Goal: Transaction & Acquisition: Purchase product/service

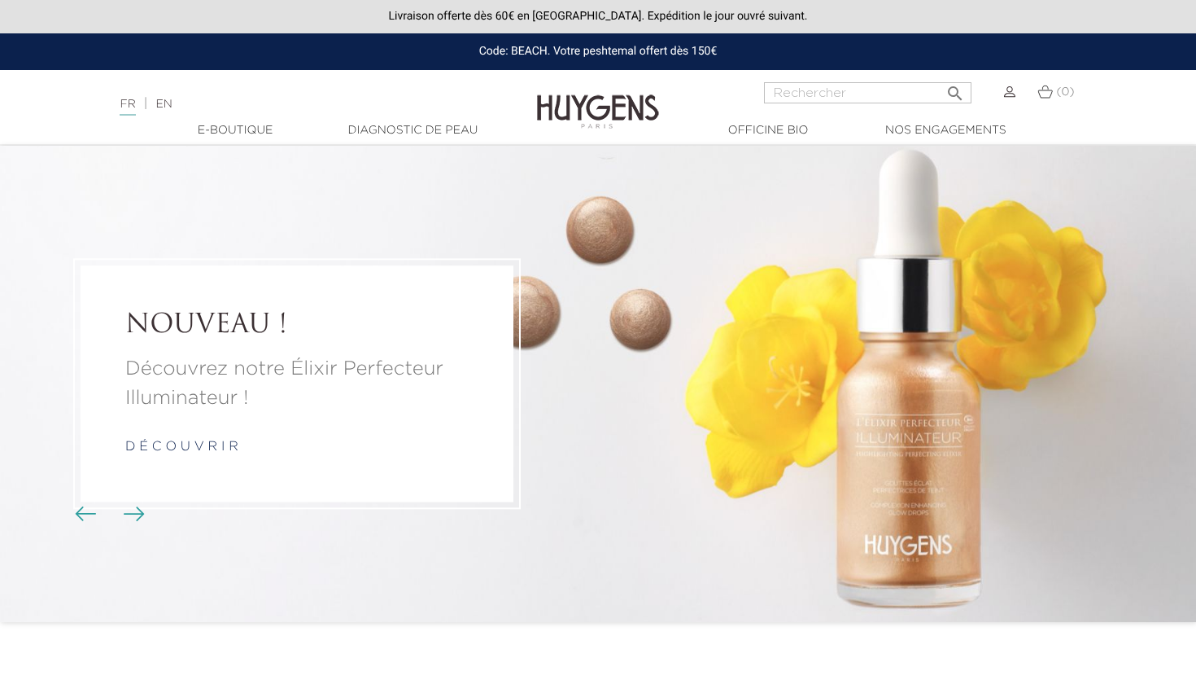
click at [1006, 84] on div at bounding box center [1009, 92] width 11 height 20
click at [1006, 102] on div at bounding box center [1009, 92] width 11 height 20
click at [1015, 89] on img at bounding box center [1009, 91] width 11 height 11
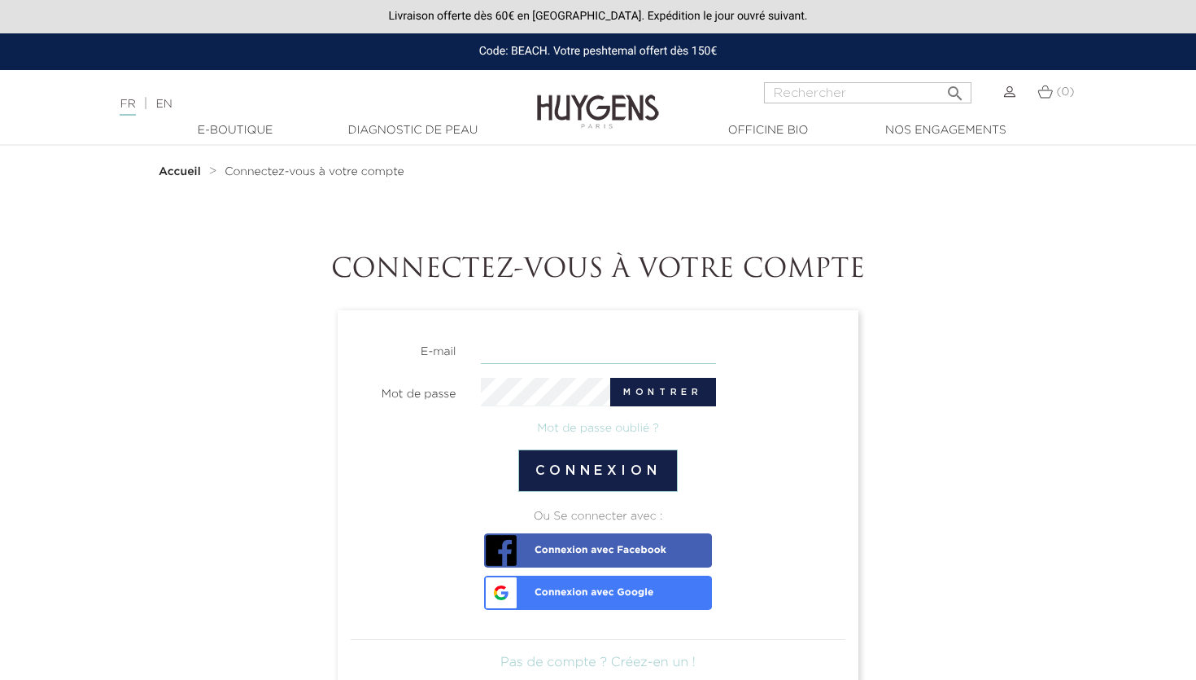
click at [537, 351] on input "email" at bounding box center [598, 349] width 235 height 28
click at [542, 351] on input "email" at bounding box center [598, 349] width 235 height 28
click at [584, 327] on section "E-mail Mot de passe Montrer Mot de passe oublié ? Connexion Ou Se connecter ave…" at bounding box center [598, 497] width 521 height 375
click at [574, 347] on input "email" at bounding box center [598, 349] width 235 height 28
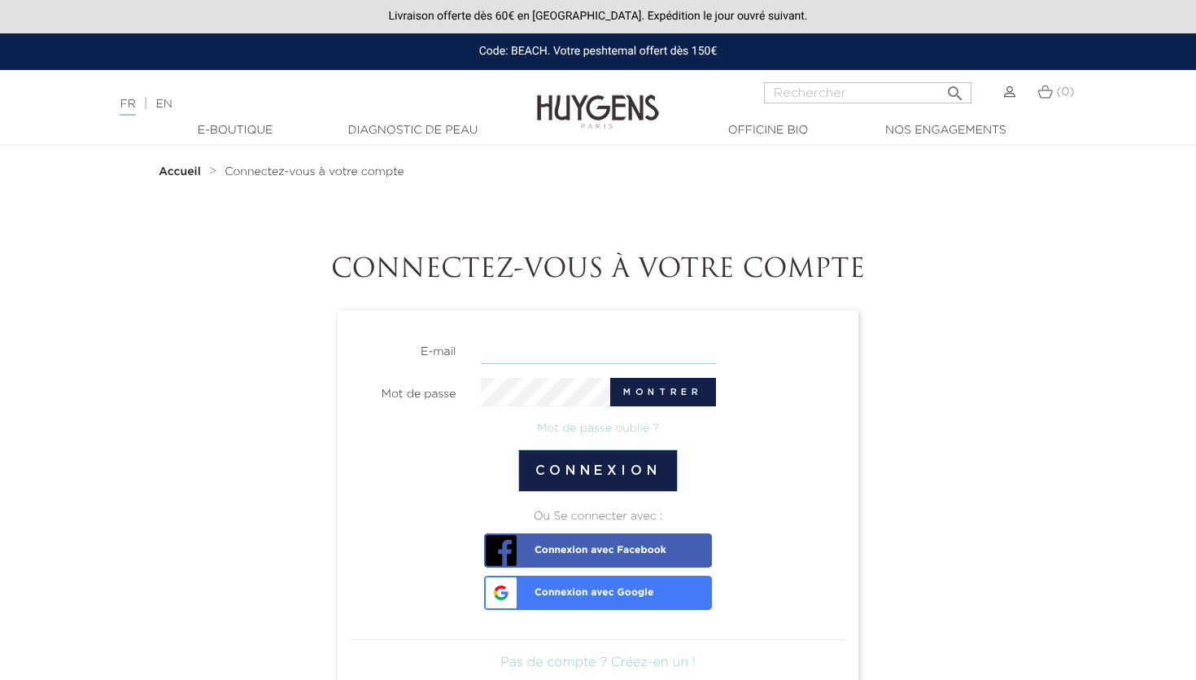
paste input "megane.rioux@yukinala.org"
type input "megane.rioux@yukinala.org"
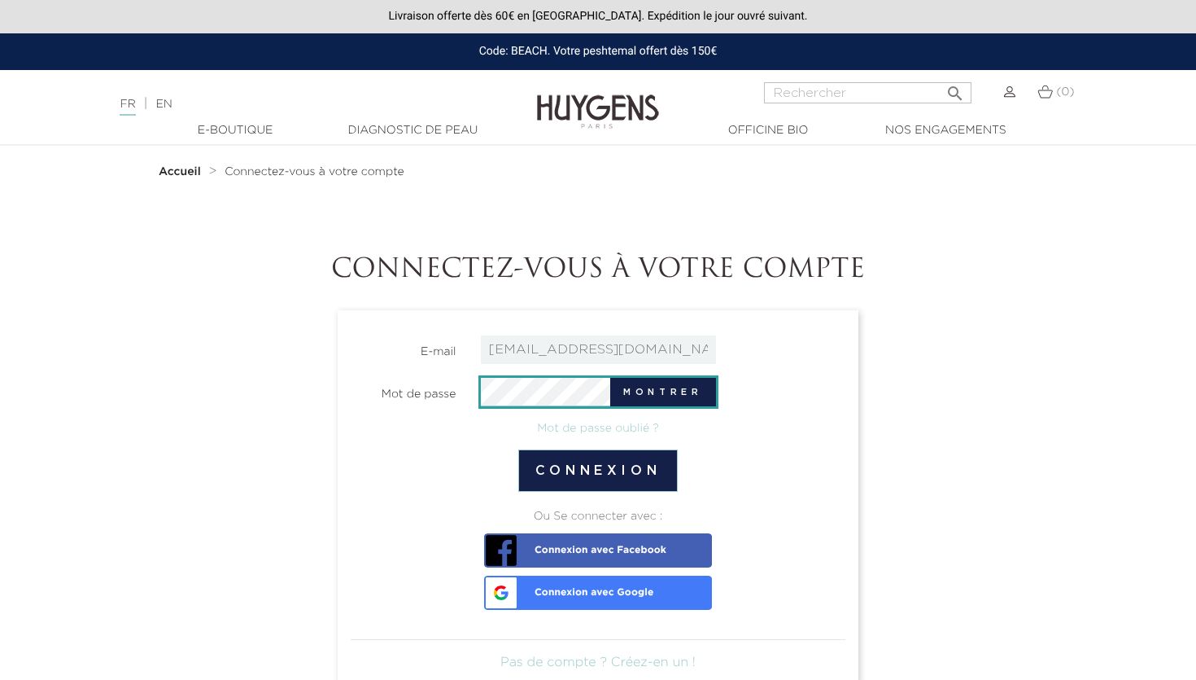
click at [518, 449] on button "Connexion" at bounding box center [598, 470] width 160 height 42
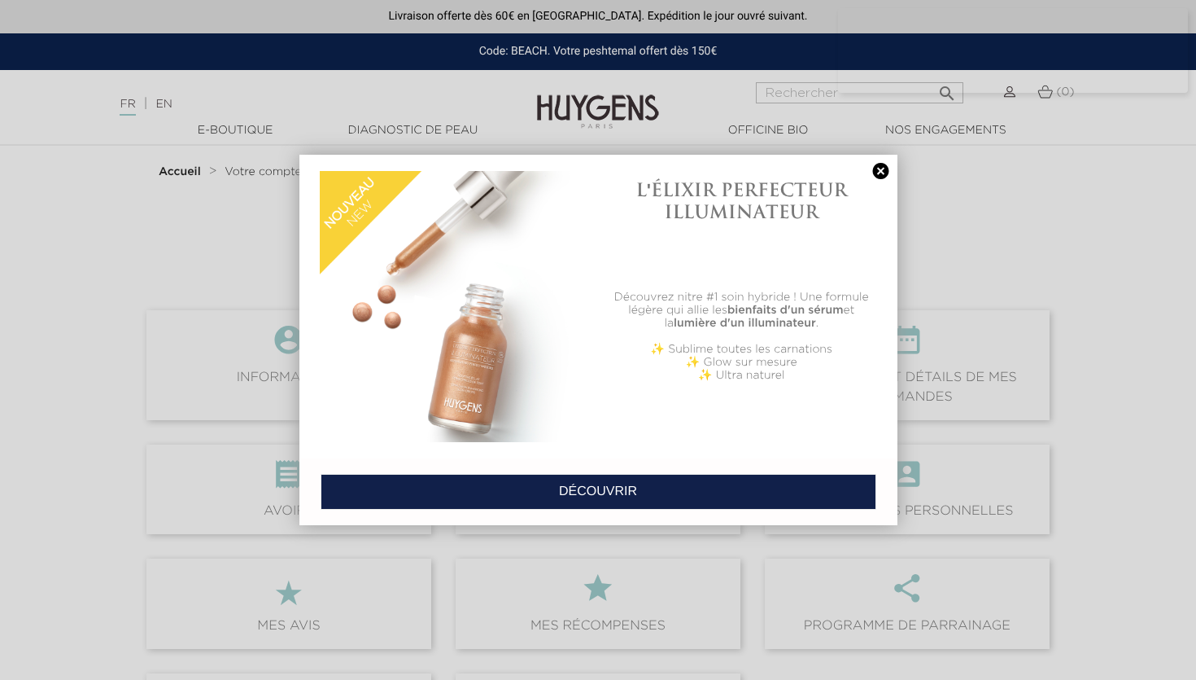
click at [883, 177] on link at bounding box center [881, 171] width 23 height 17
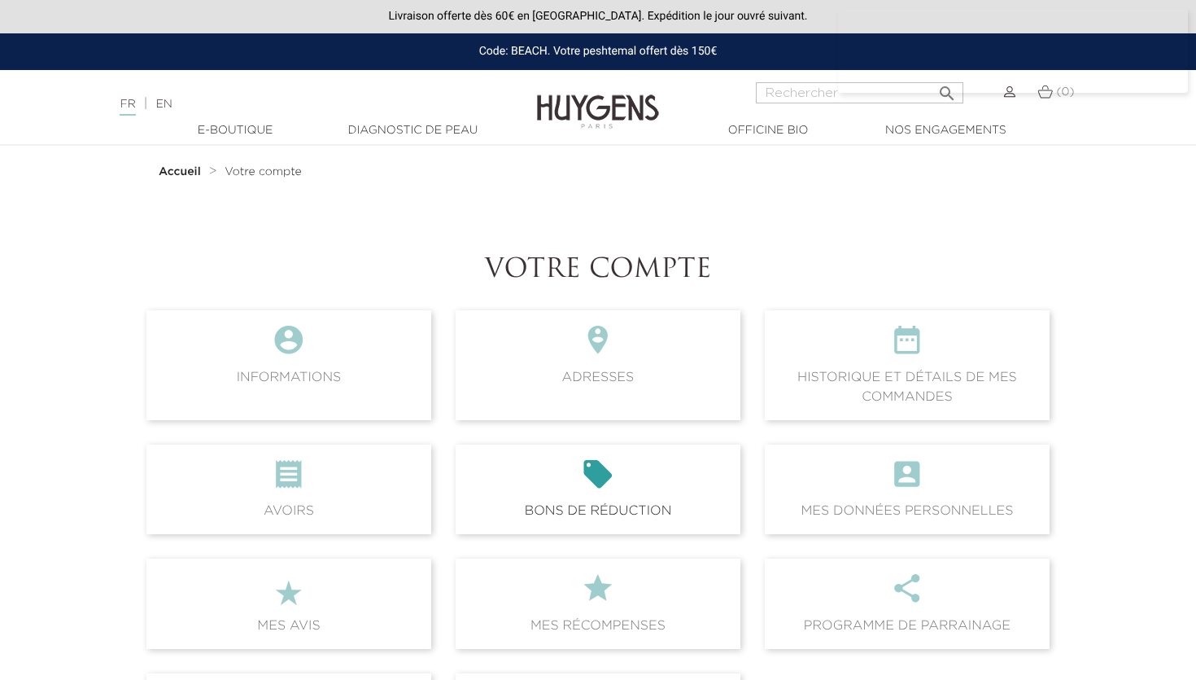
click at [651, 493] on icon "" at bounding box center [598, 479] width 259 height 44
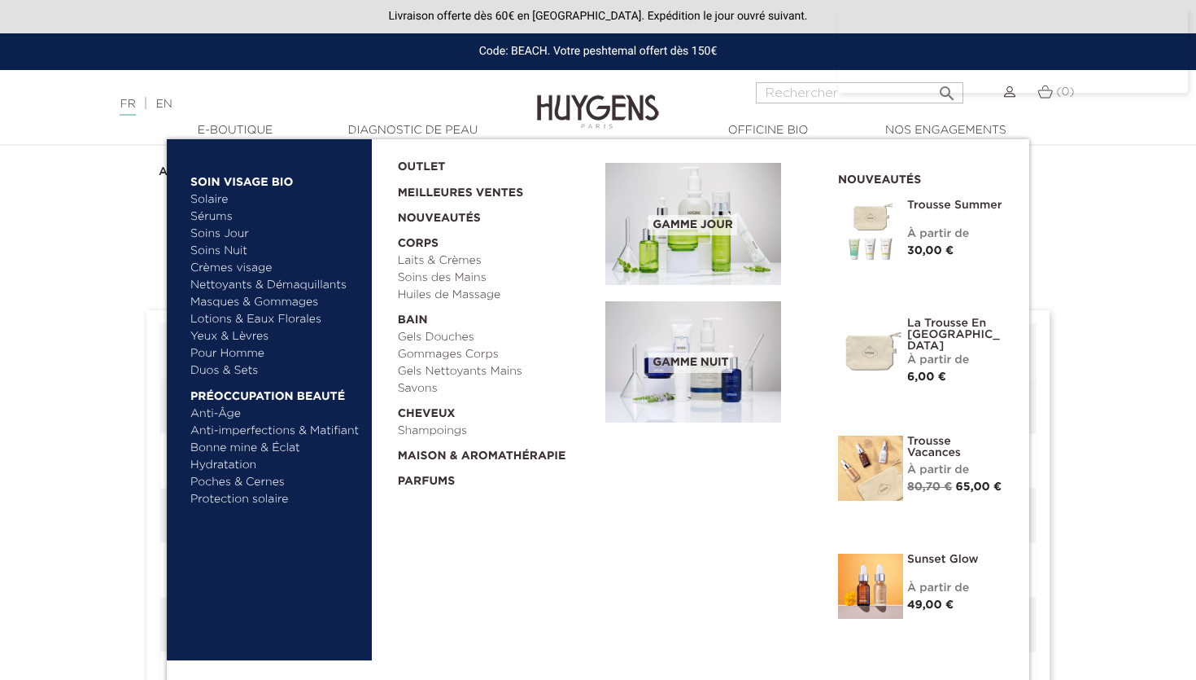
click at [240, 283] on link "Nettoyants & Démaquillants" at bounding box center [275, 285] width 170 height 17
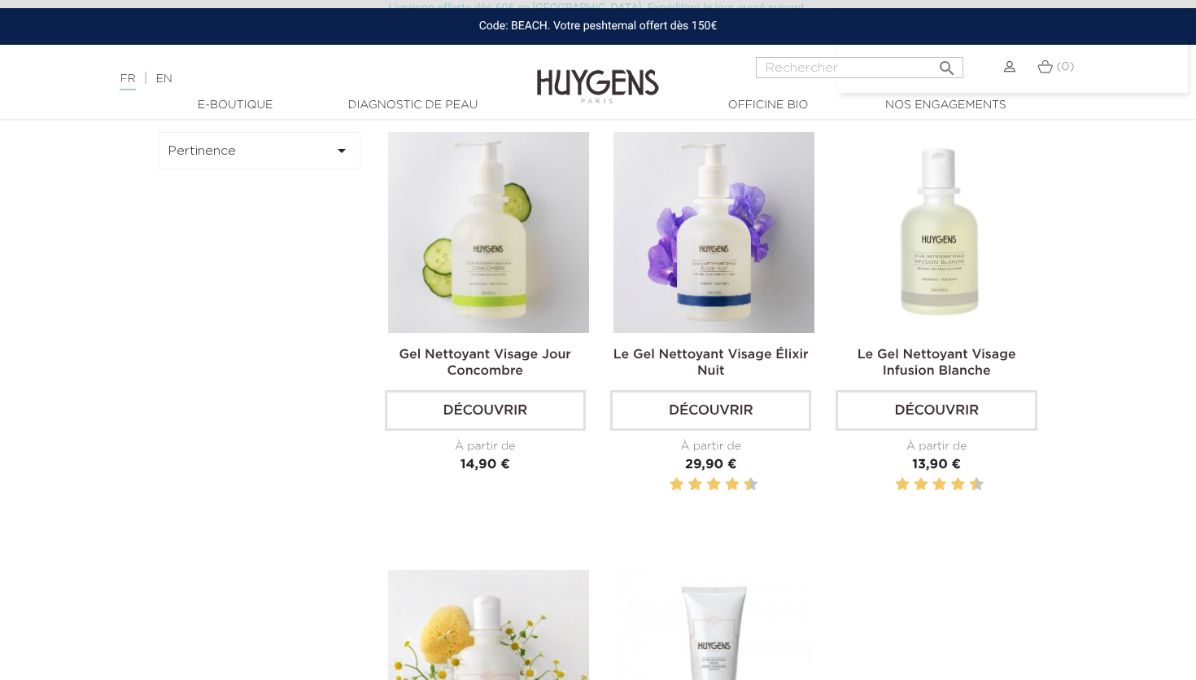
scroll to position [562, 0]
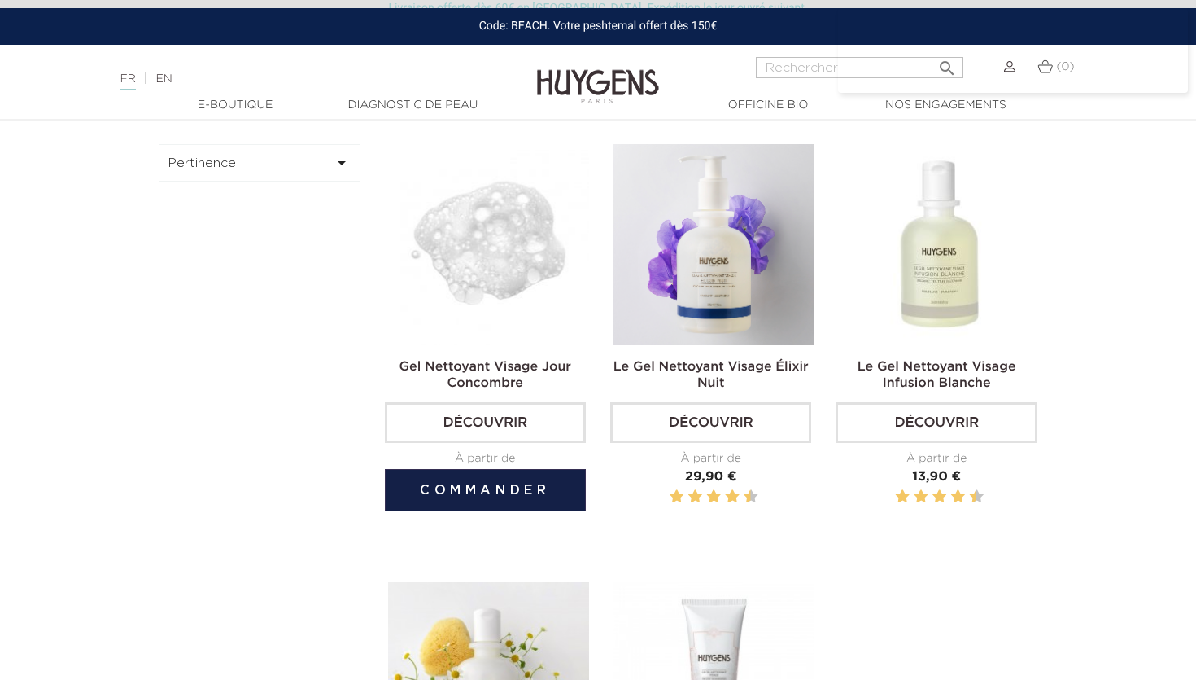
click at [523, 273] on img at bounding box center [488, 244] width 201 height 201
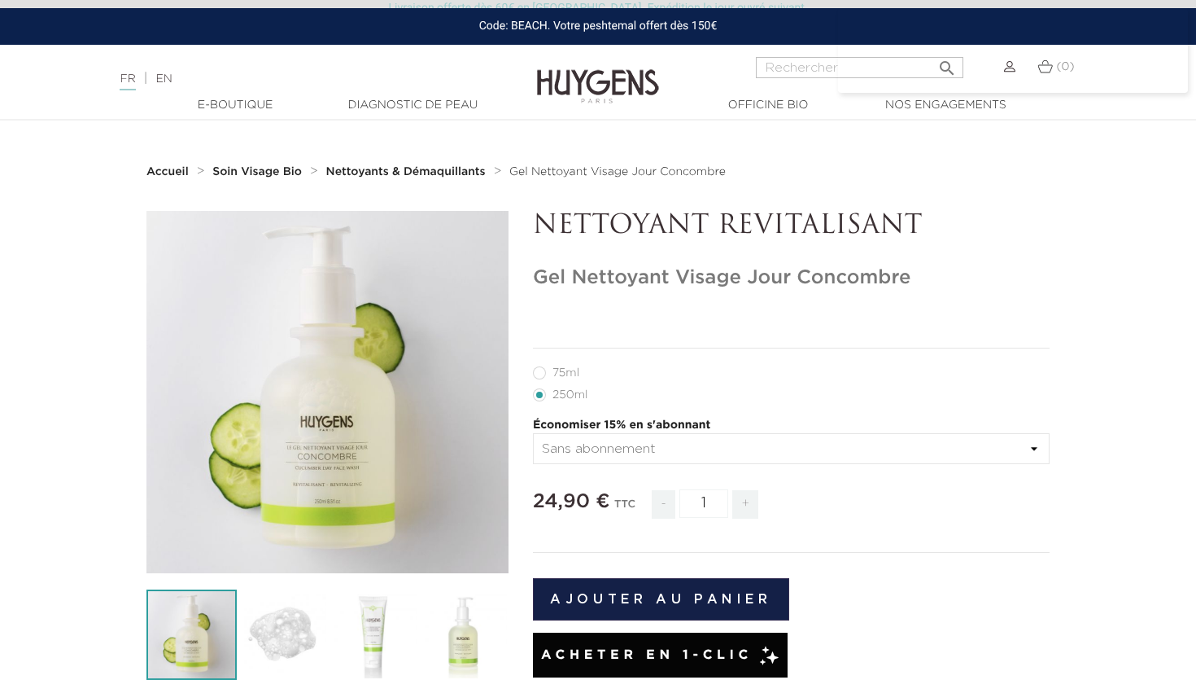
scroll to position [58, 0]
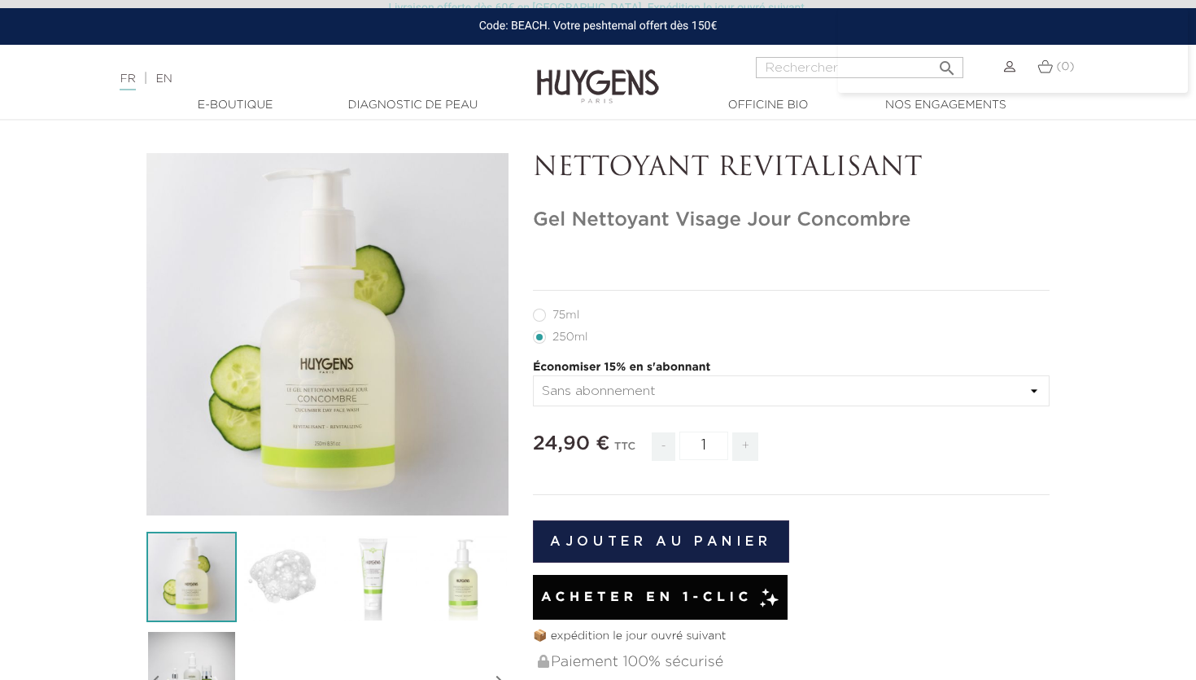
click at [560, 313] on label11"] "75ml" at bounding box center [566, 314] width 66 height 13
radio input "true"
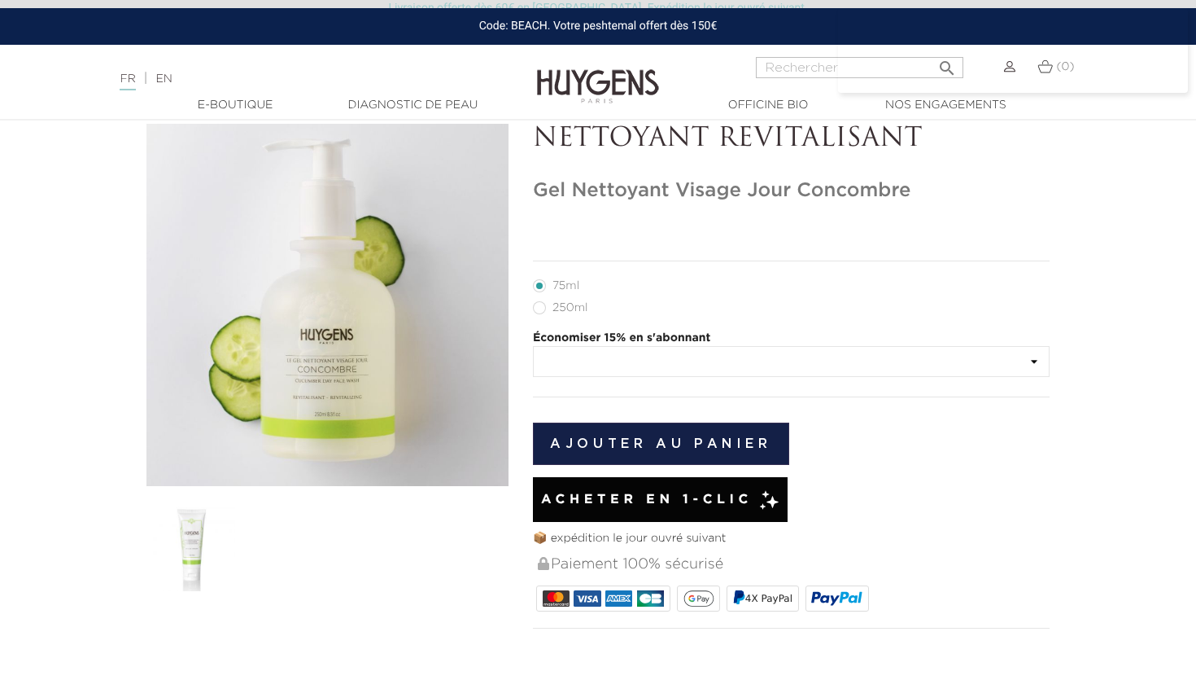
scroll to position [82, 0]
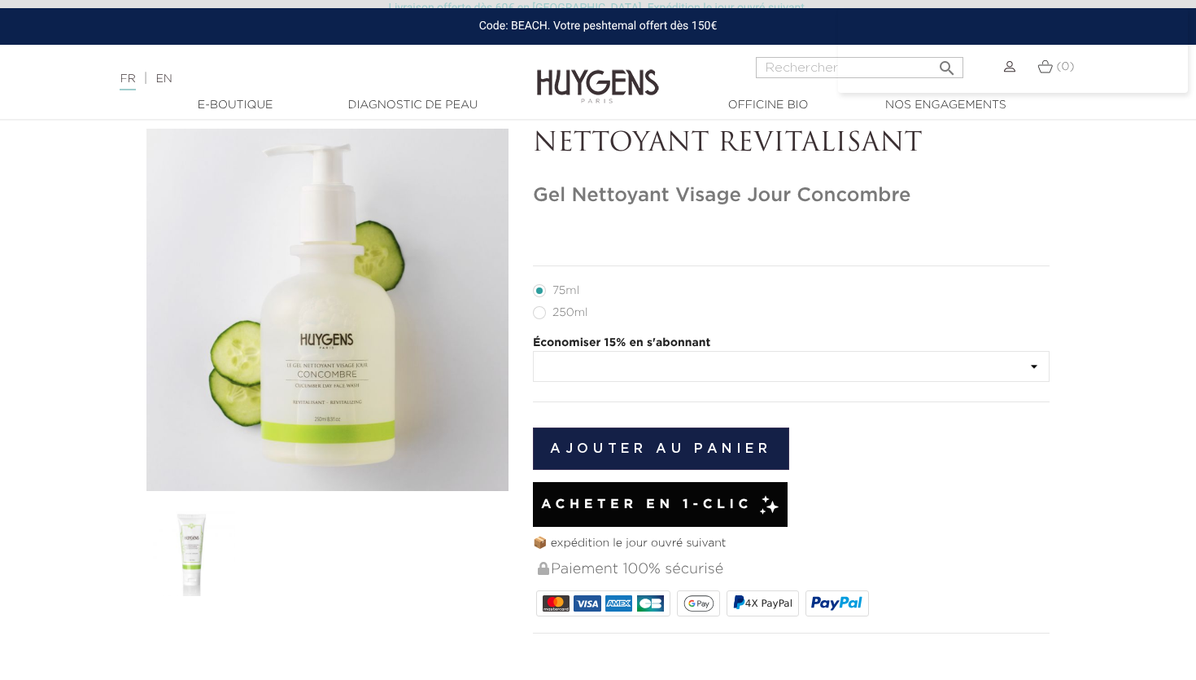
click at [533, 351] on select at bounding box center [791, 366] width 517 height 31
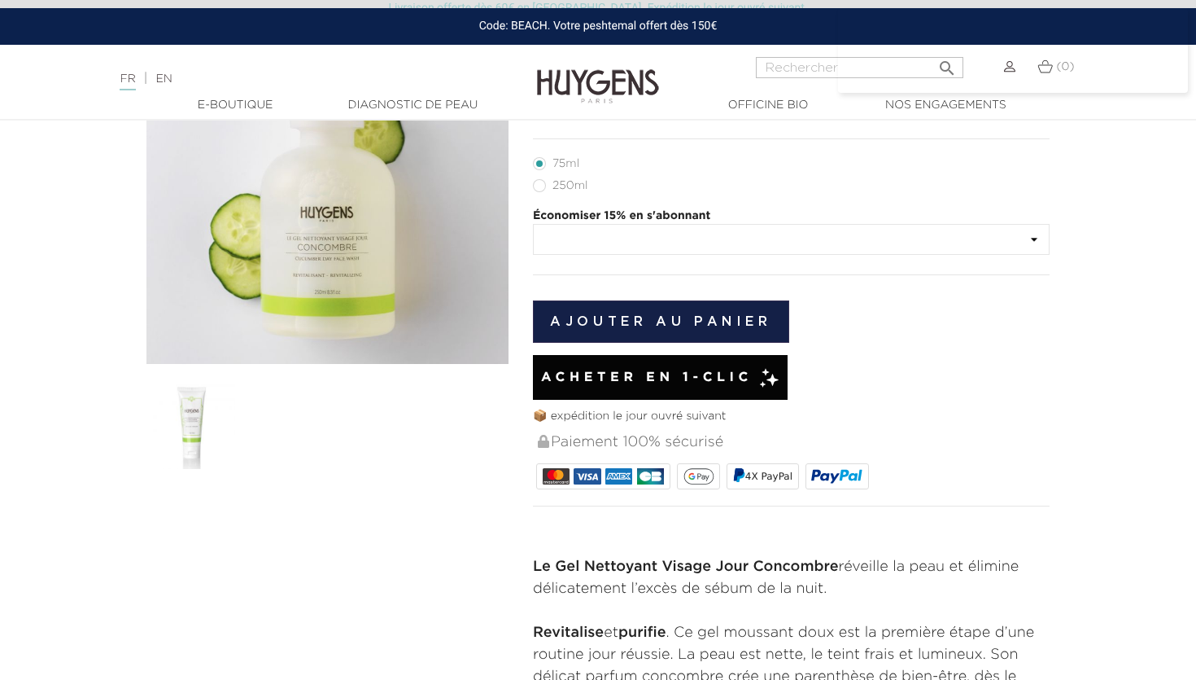
scroll to position [210, 0]
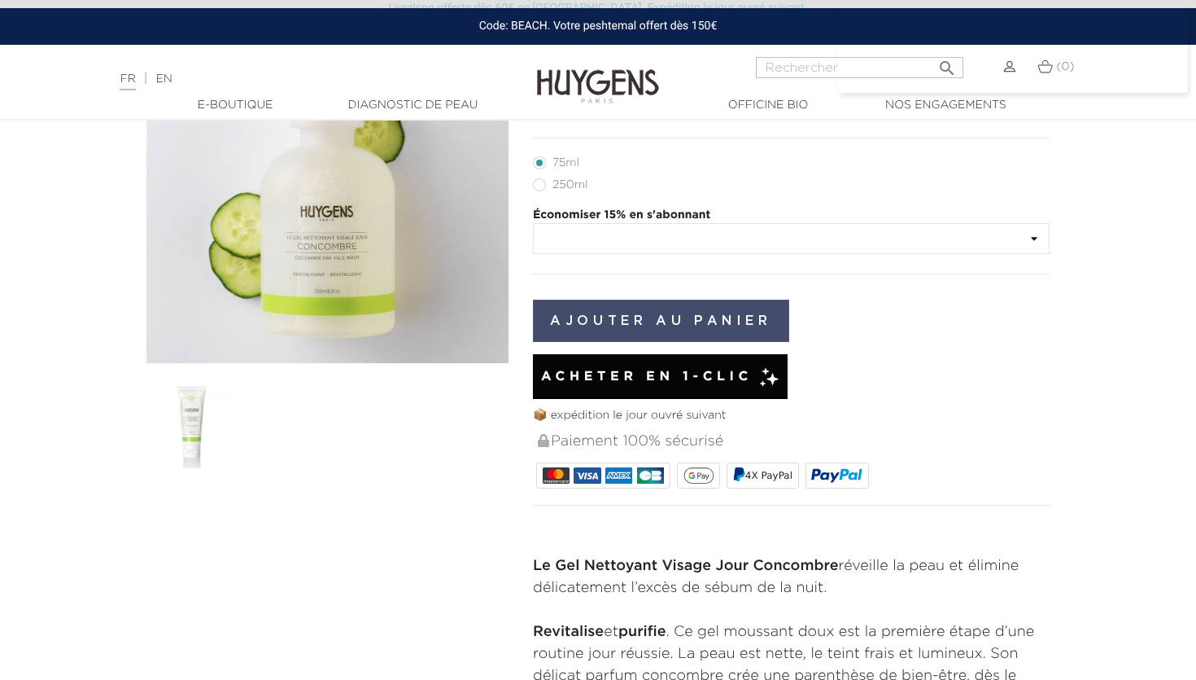
click at [673, 321] on button "Ajouter au panier" at bounding box center [661, 321] width 256 height 42
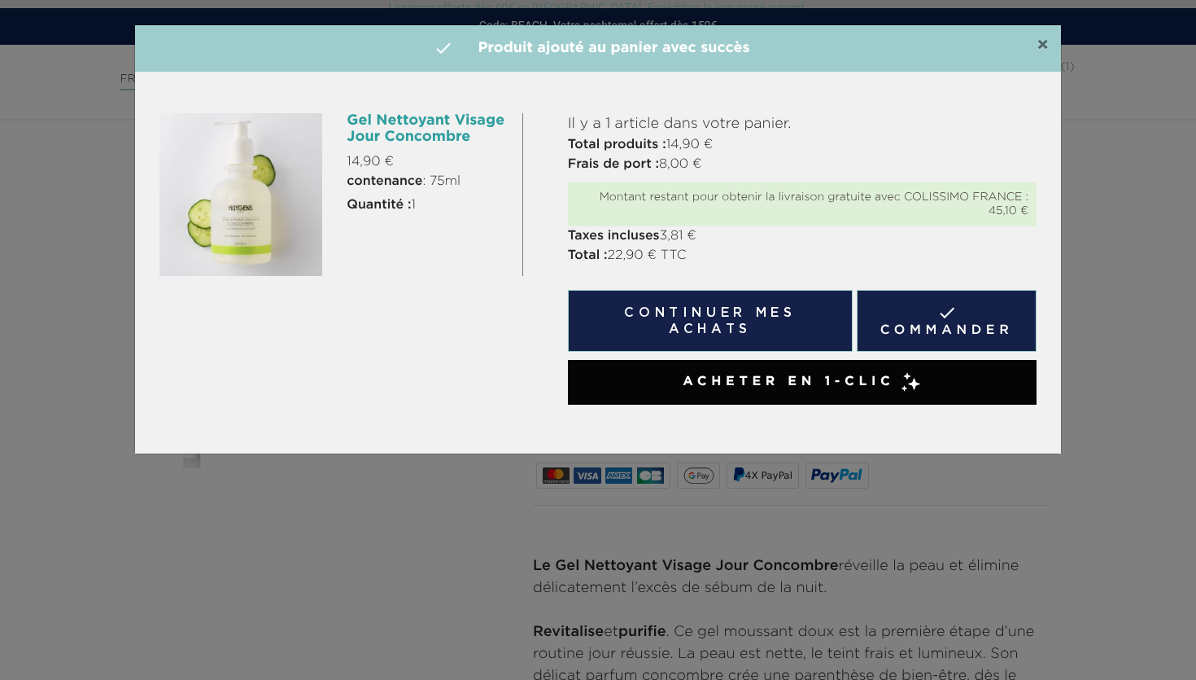
click at [1043, 42] on span "×" at bounding box center [1043, 46] width 12 height 20
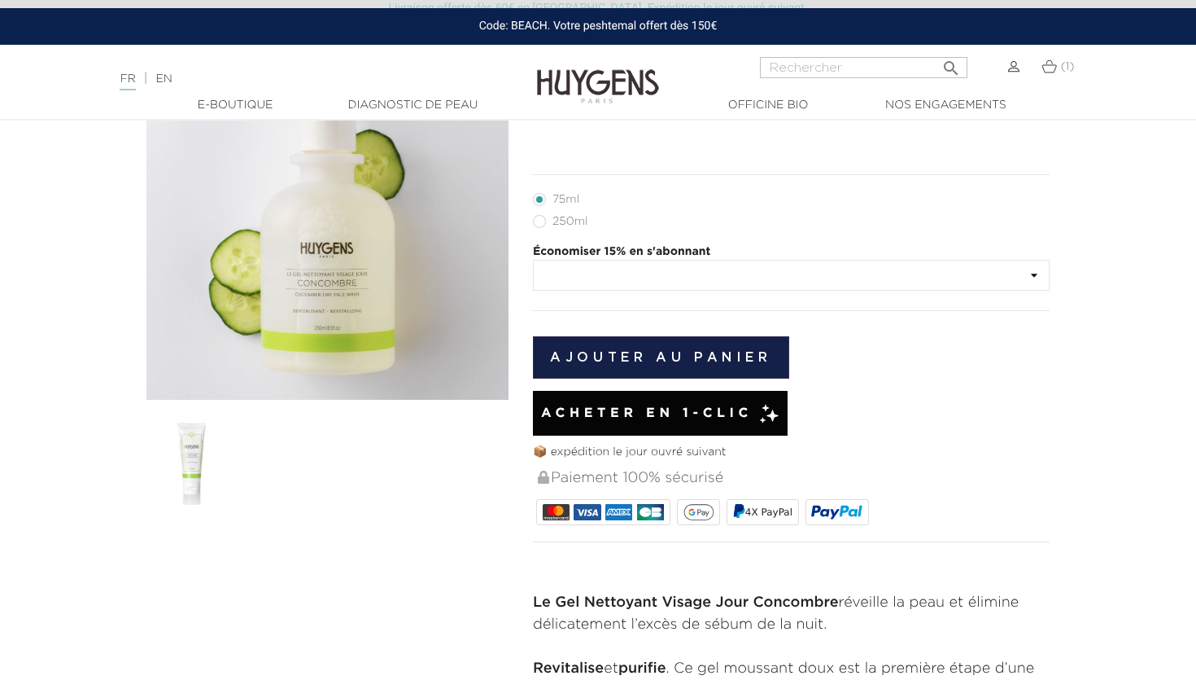
scroll to position [166, 0]
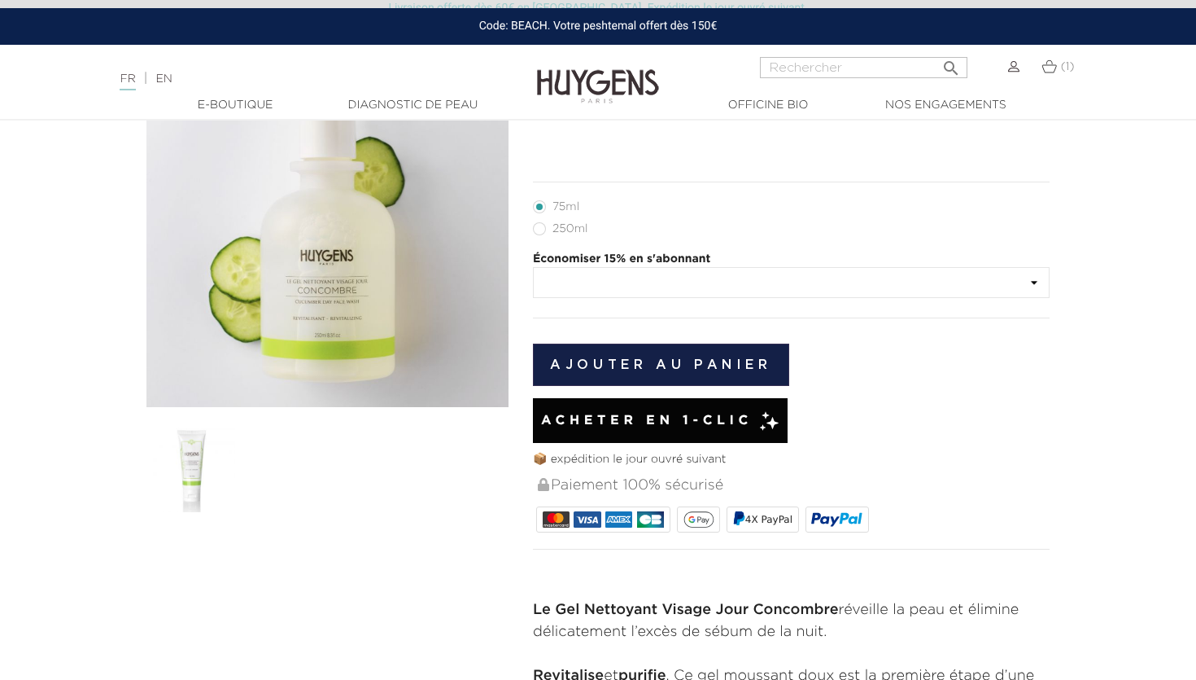
click at [583, 238] on li "250ml" at bounding box center [787, 228] width 509 height 22
click at [567, 232] on label35"] "250ml" at bounding box center [570, 228] width 74 height 13
radio input "true"
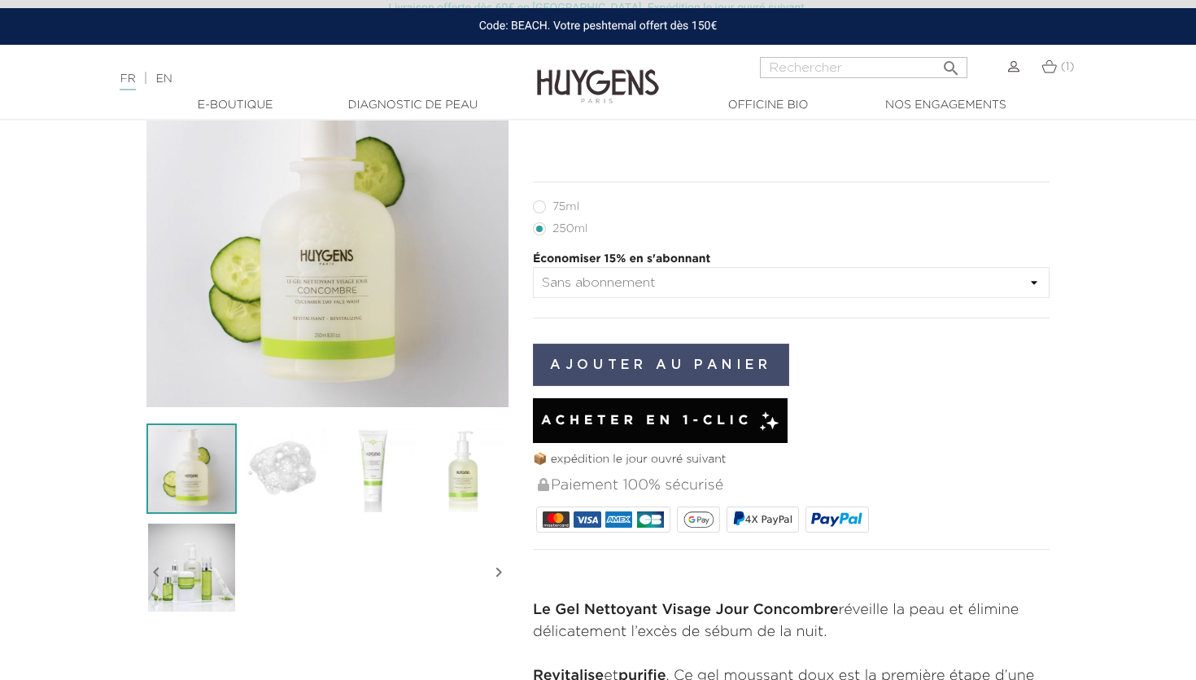
click at [621, 361] on button "Ajouter au panier" at bounding box center [661, 364] width 256 height 42
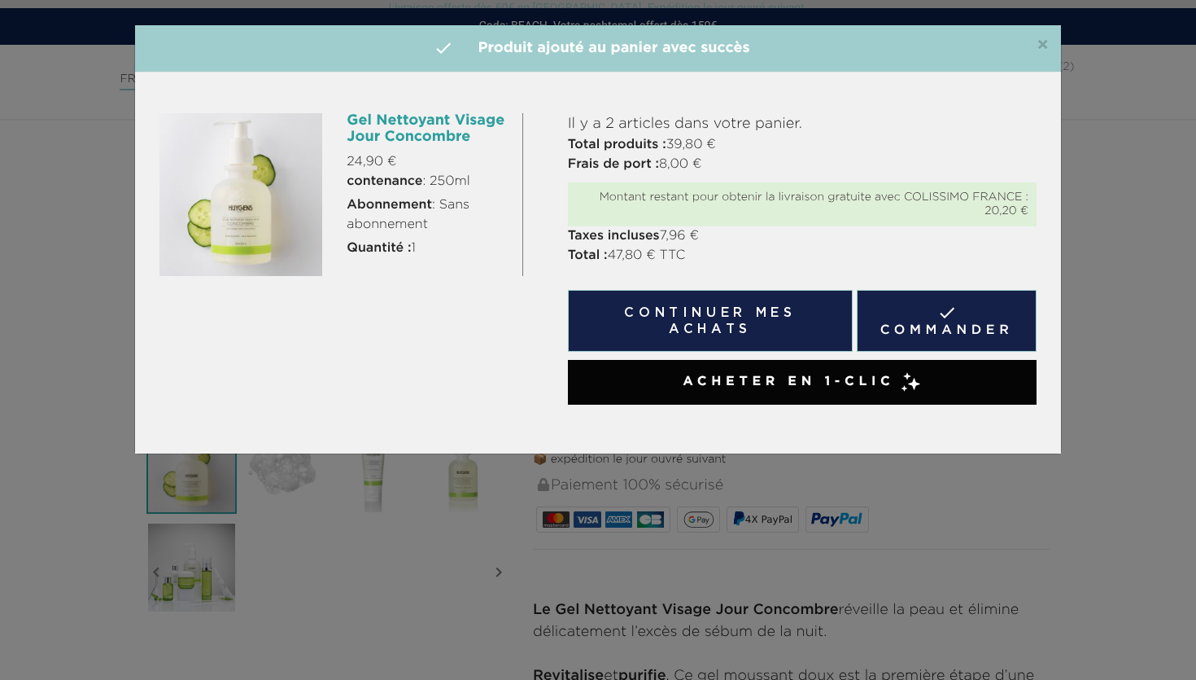
click at [1091, 208] on div "×  Produit ajouté au panier avec succès Gel Nettoyant Visage Jour Concombre 24…" at bounding box center [598, 340] width 1196 height 680
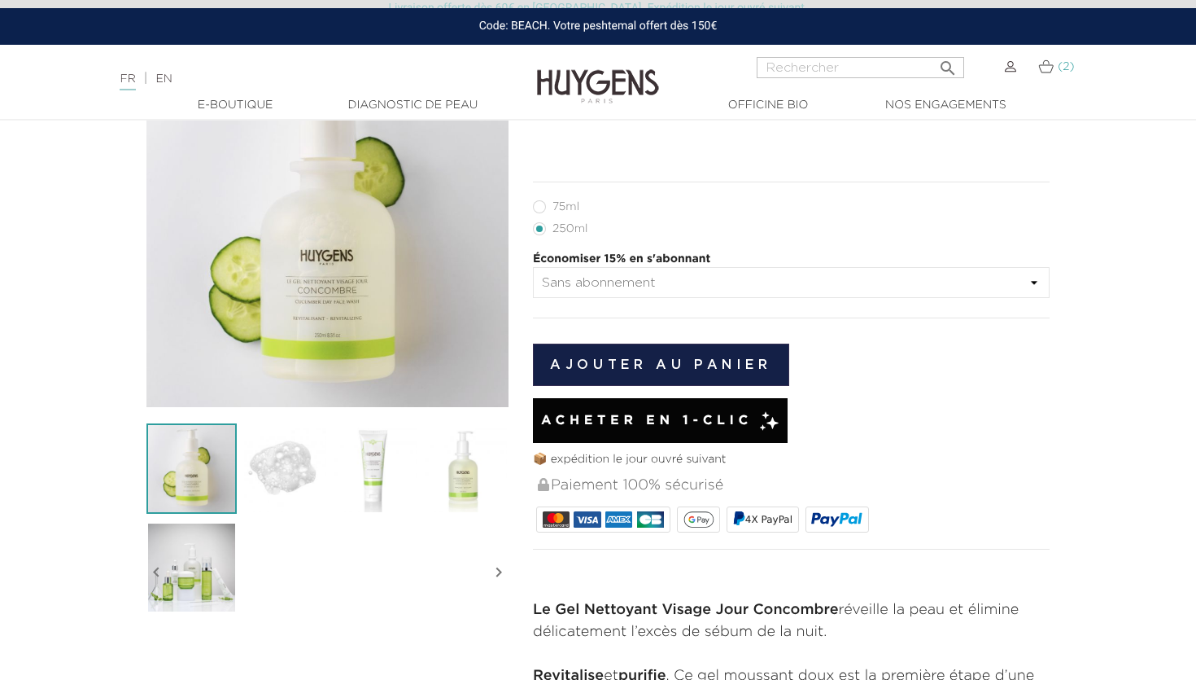
click at [1048, 67] on img at bounding box center [1046, 66] width 15 height 14
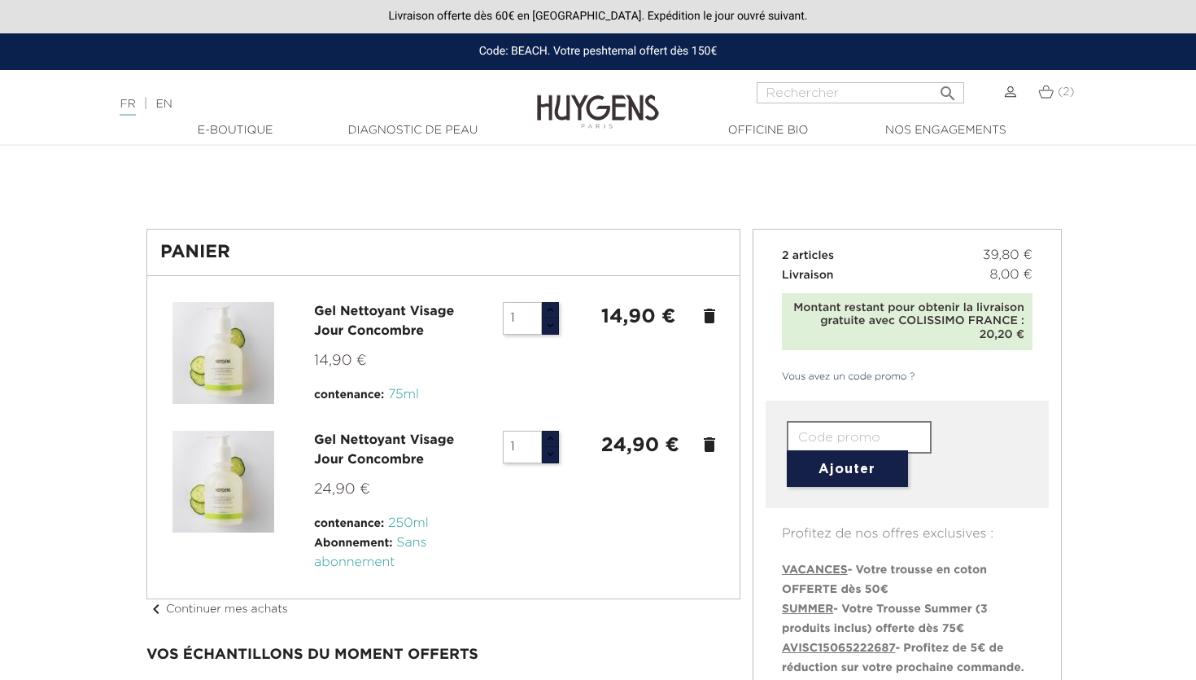
click at [705, 317] on icon "delete" at bounding box center [710, 316] width 20 height 20
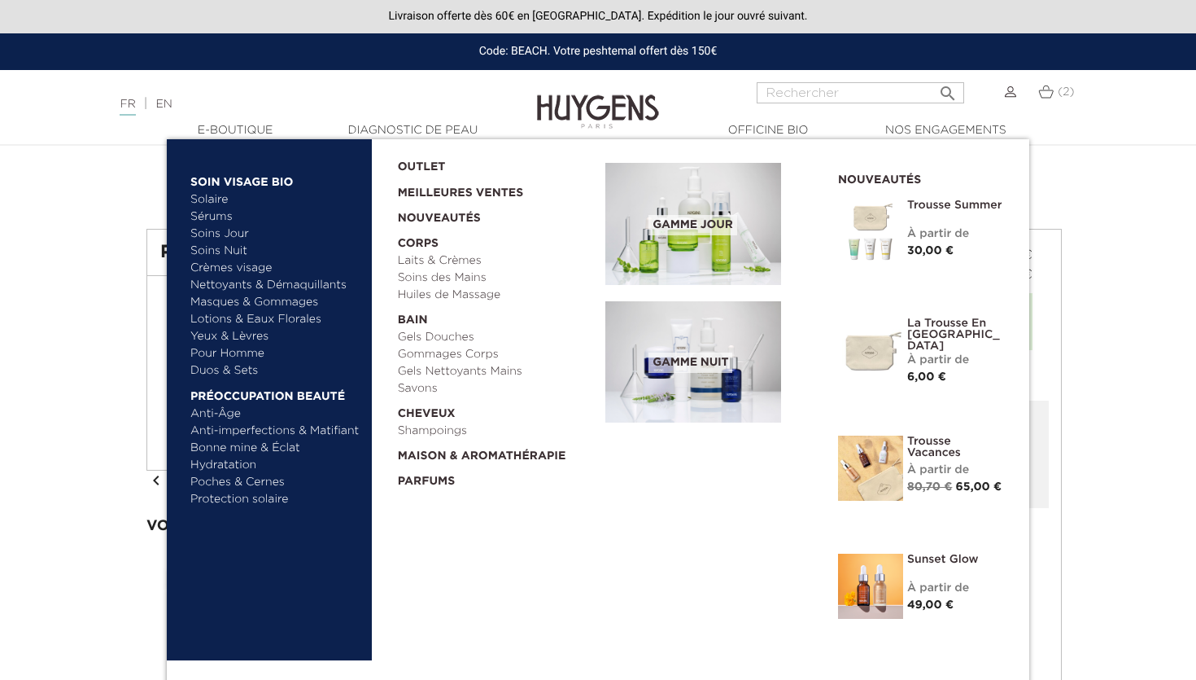
click at [239, 283] on link "Nettoyants & Démaquillants" at bounding box center [275, 285] width 170 height 17
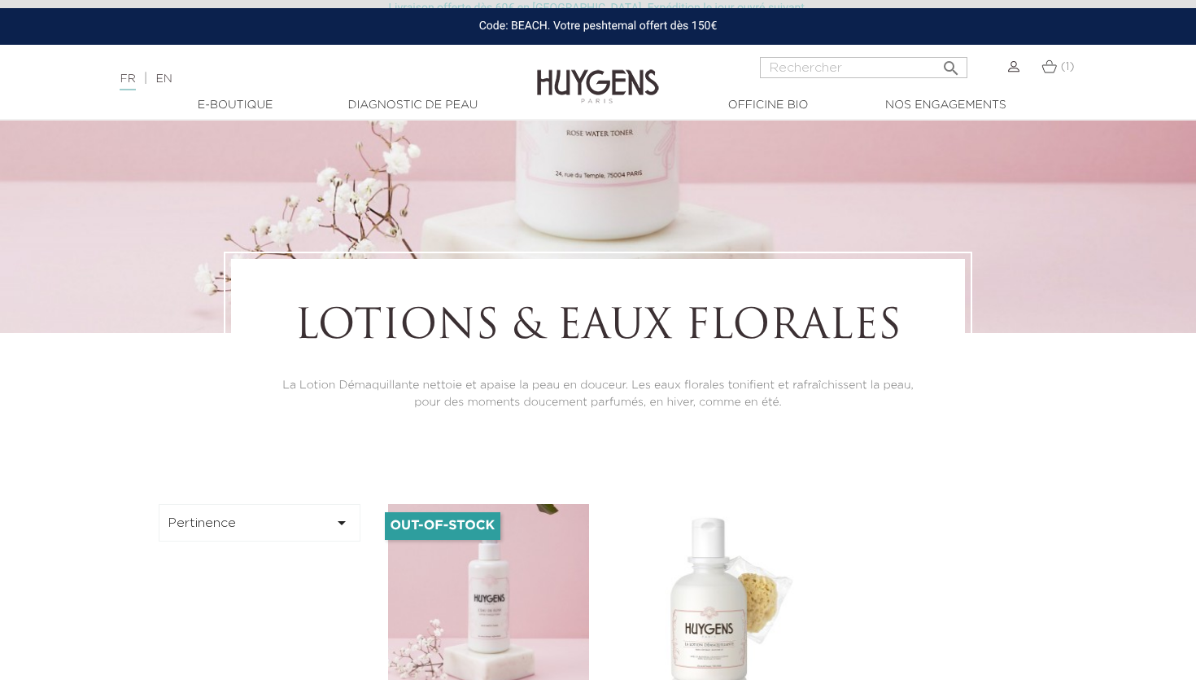
scroll to position [399, 0]
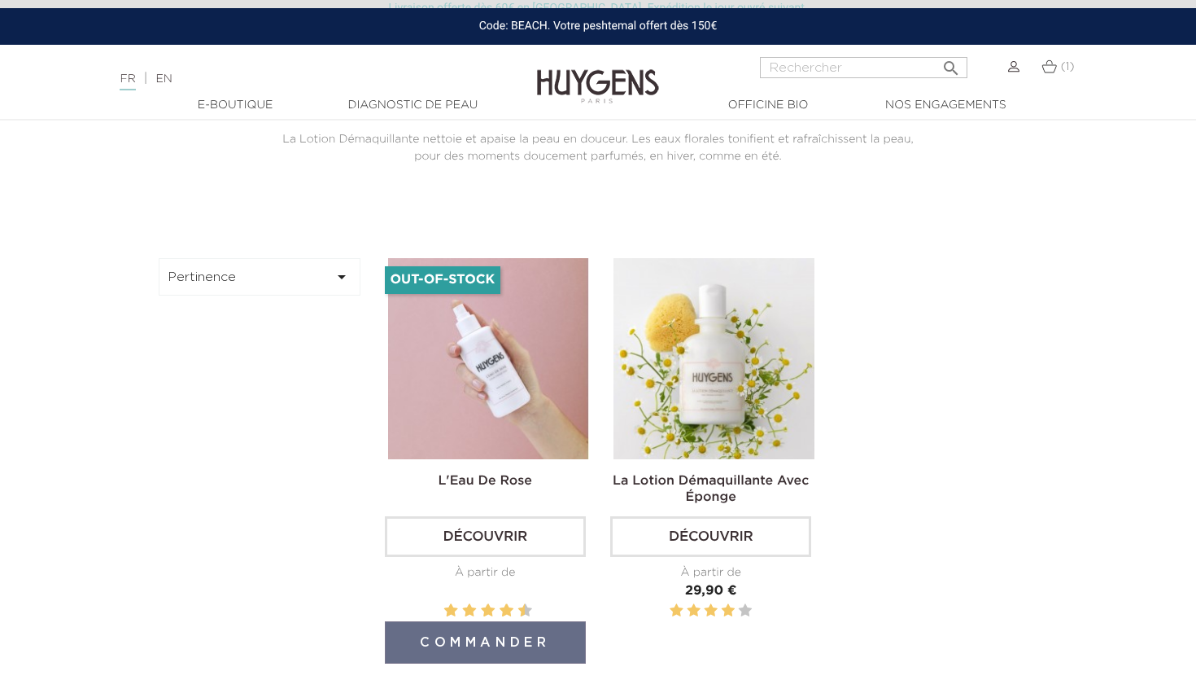
click at [509, 424] on img at bounding box center [488, 358] width 201 height 201
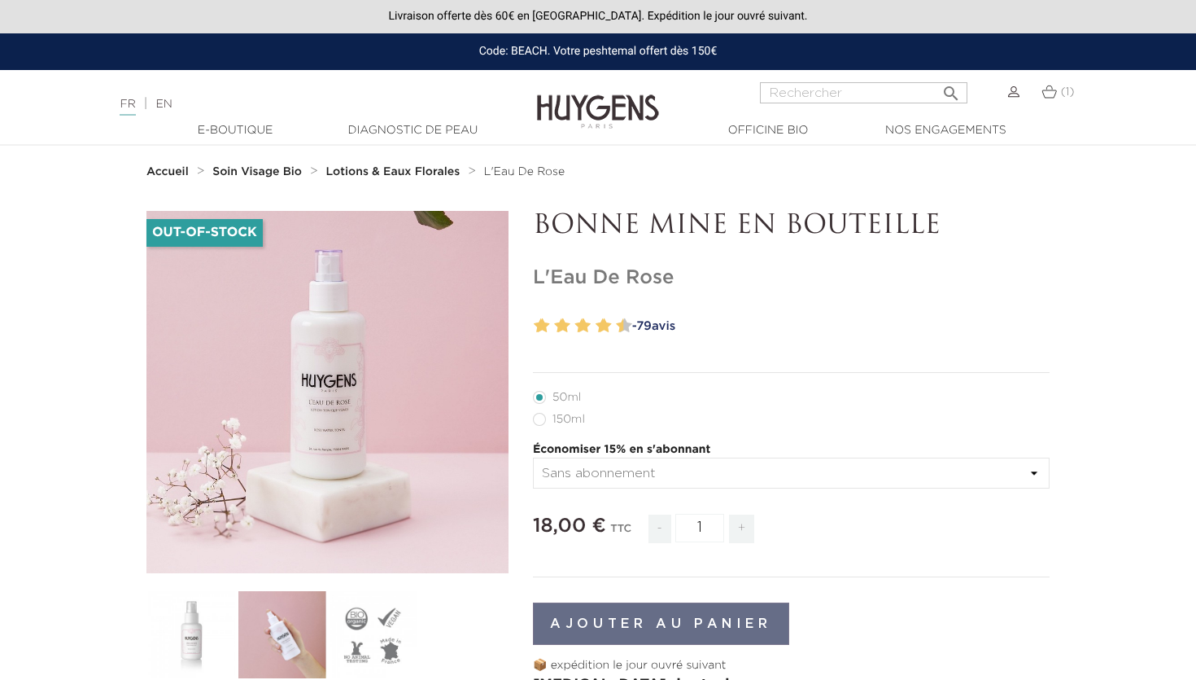
click at [562, 426] on label16"] "150ml" at bounding box center [569, 419] width 72 height 13
radio input "true"
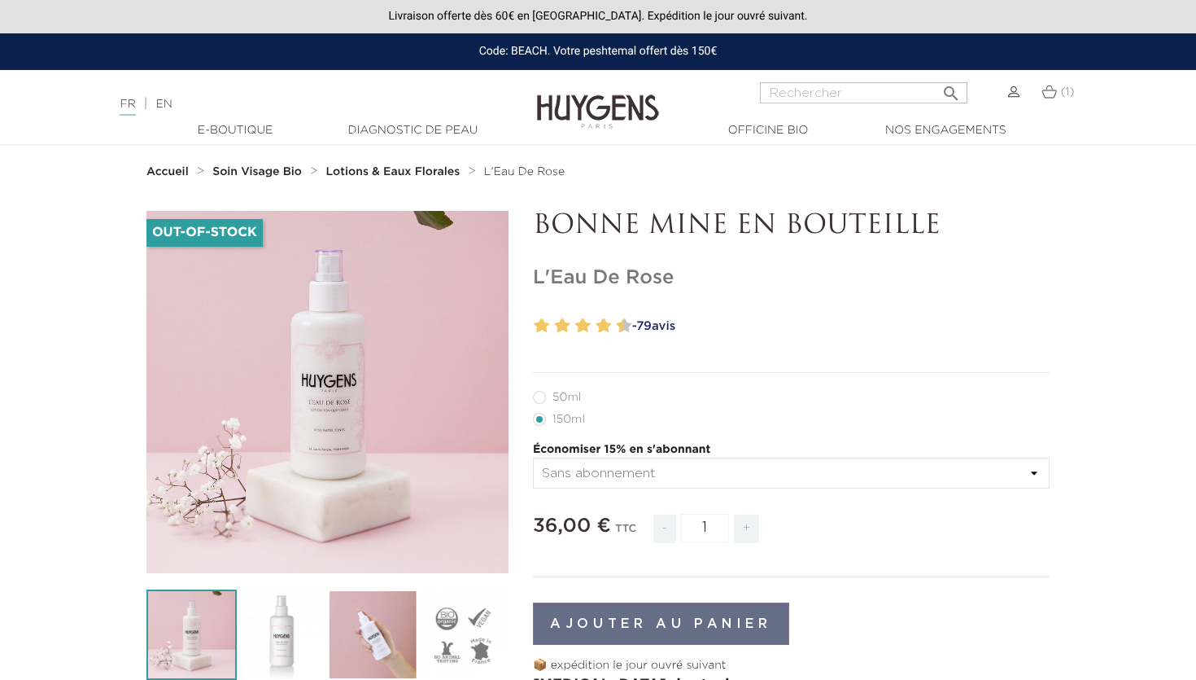
click at [570, 400] on label4"] "50ml" at bounding box center [567, 397] width 68 height 13
radio input "true"
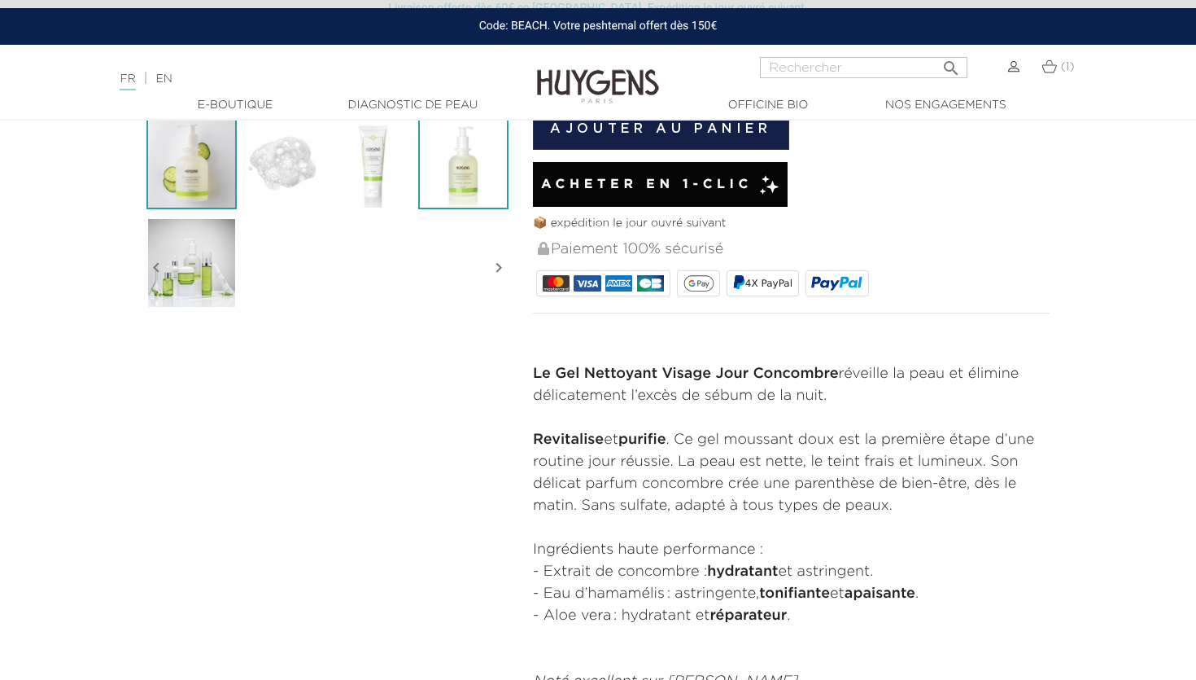
scroll to position [572, 0]
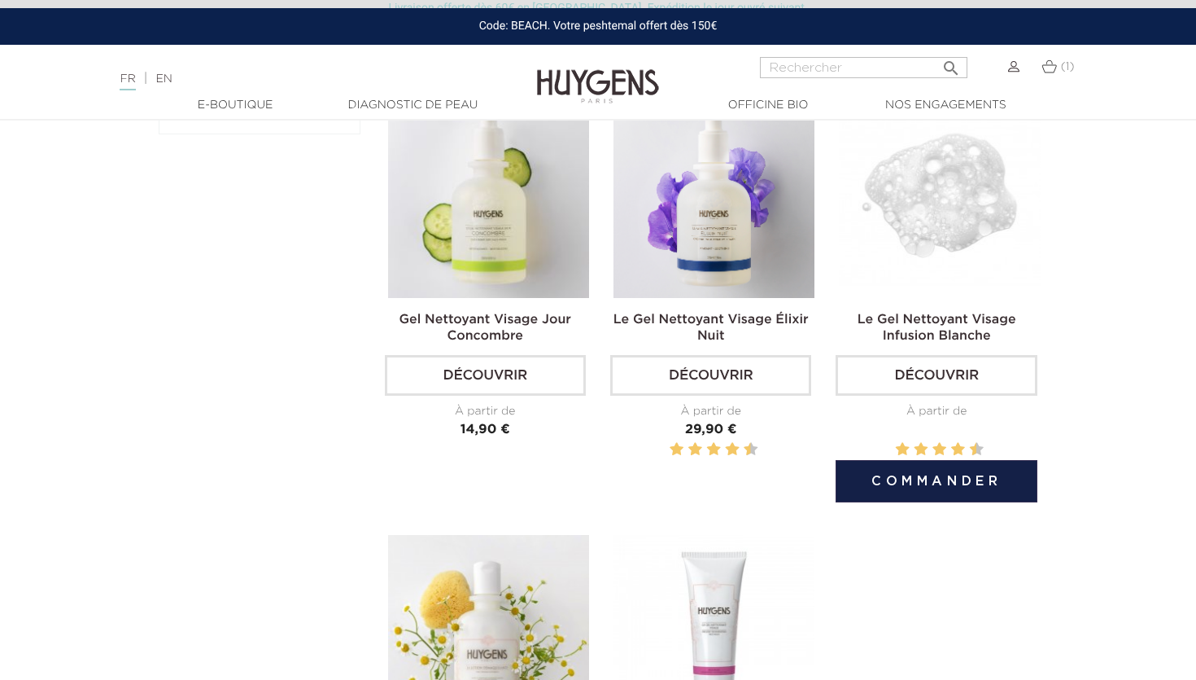
scroll to position [613, 0]
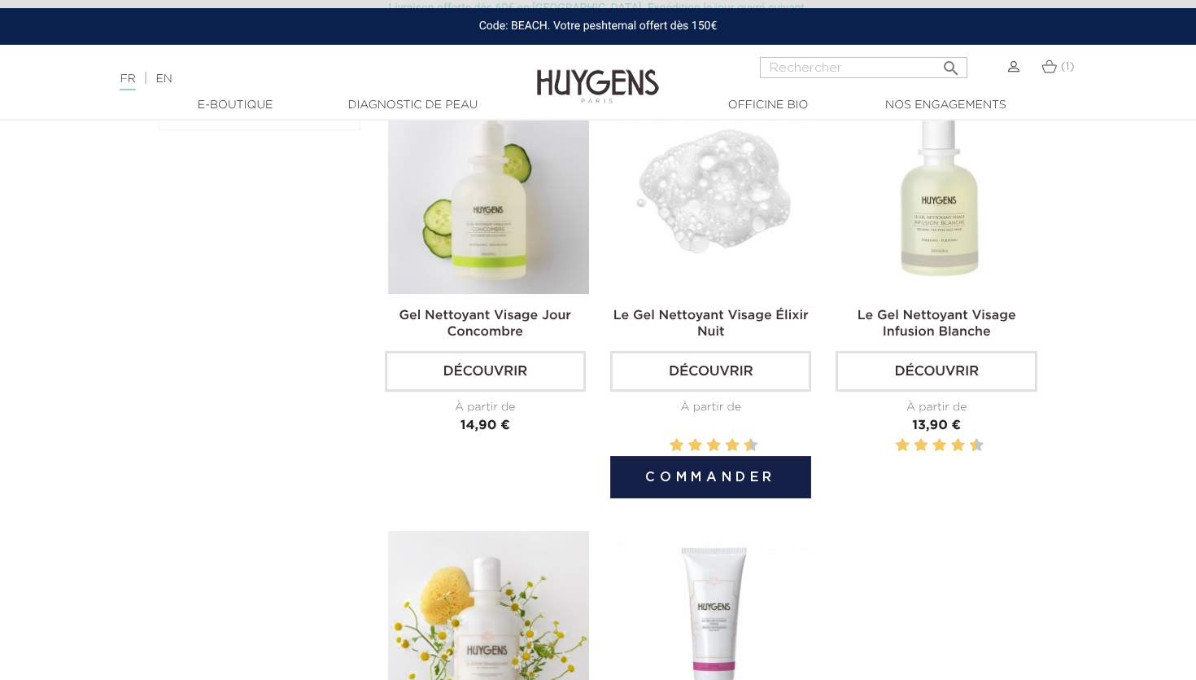
click at [719, 236] on img at bounding box center [714, 193] width 201 height 201
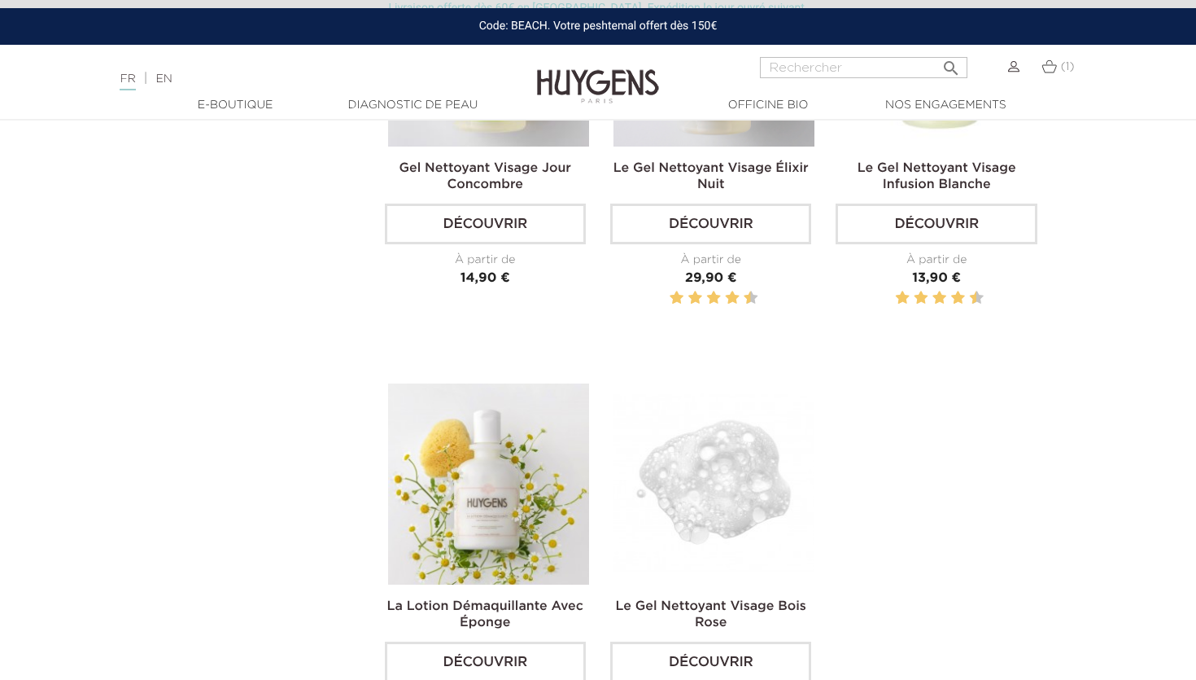
scroll to position [855, 0]
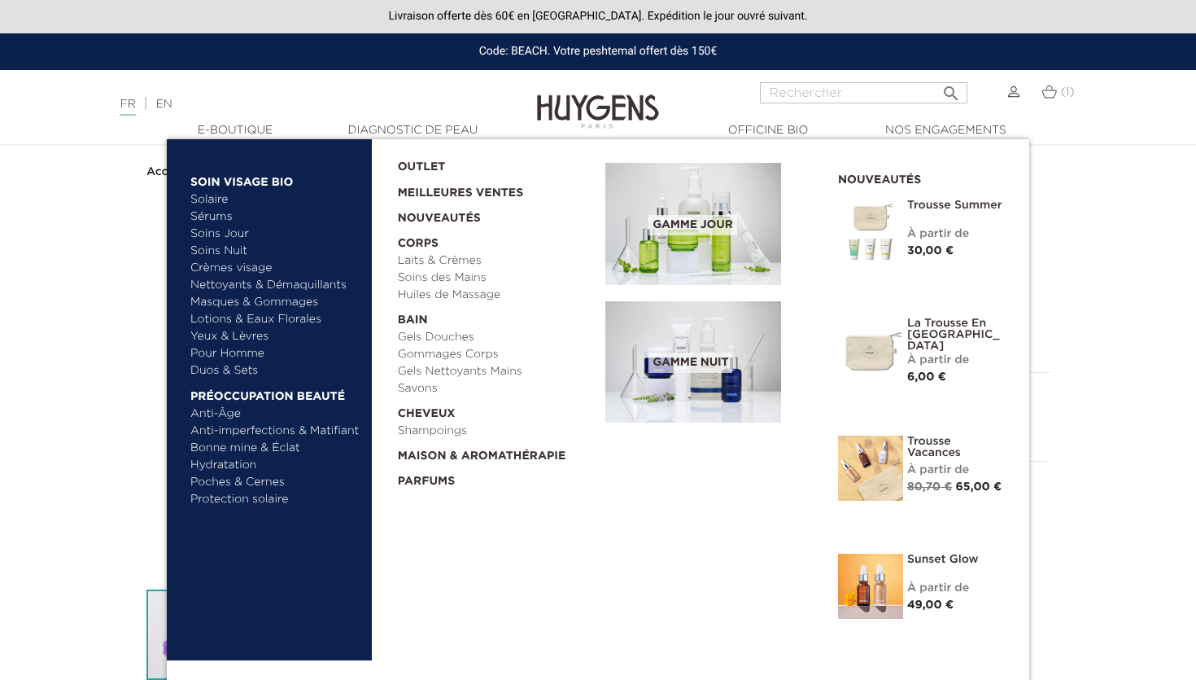
click at [225, 284] on link "Nettoyants & Démaquillants" at bounding box center [275, 285] width 170 height 17
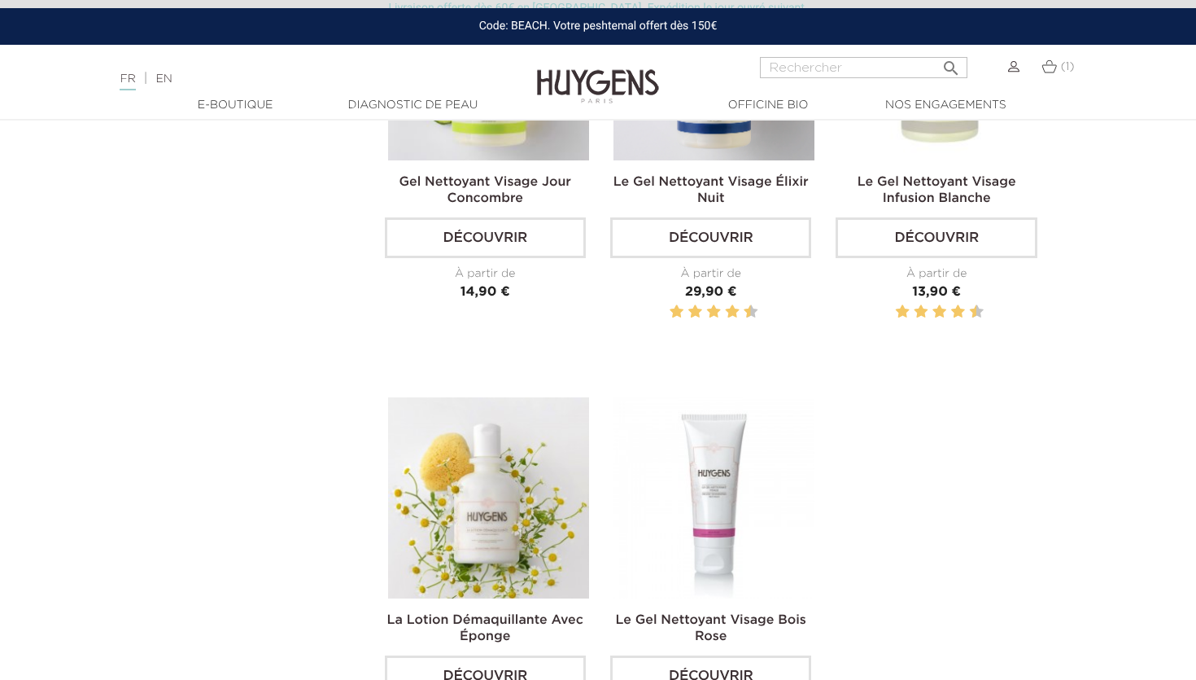
scroll to position [480, 0]
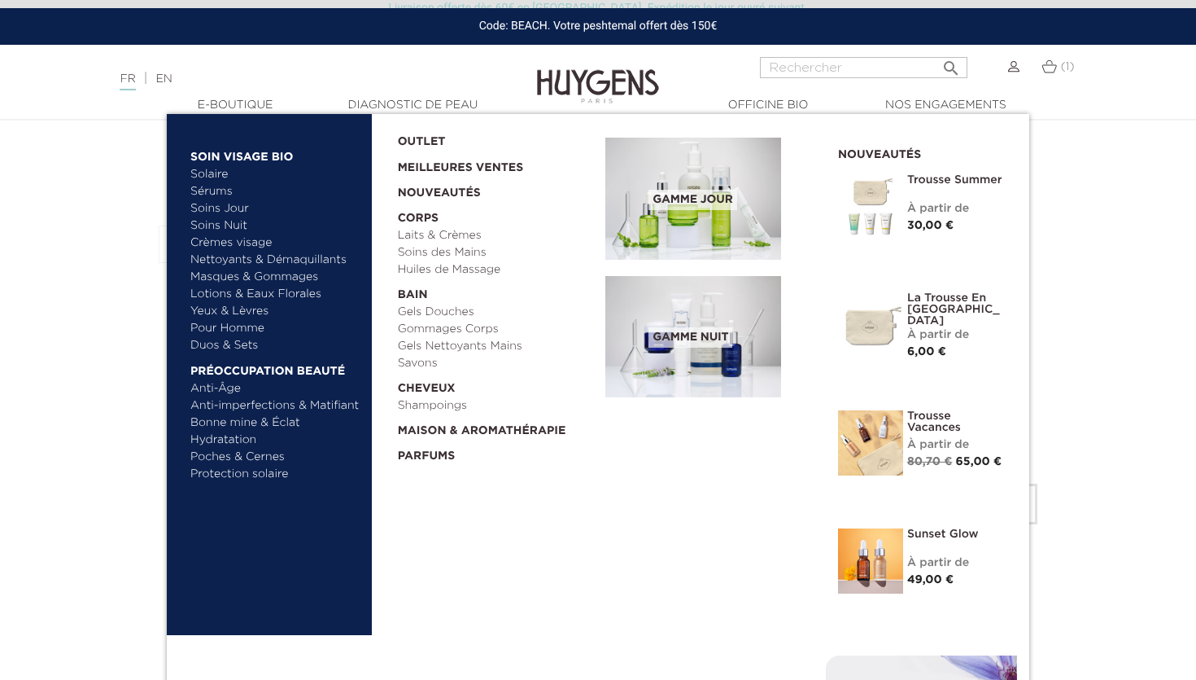
click at [261, 298] on link "Lotions & Eaux Florales" at bounding box center [275, 294] width 170 height 17
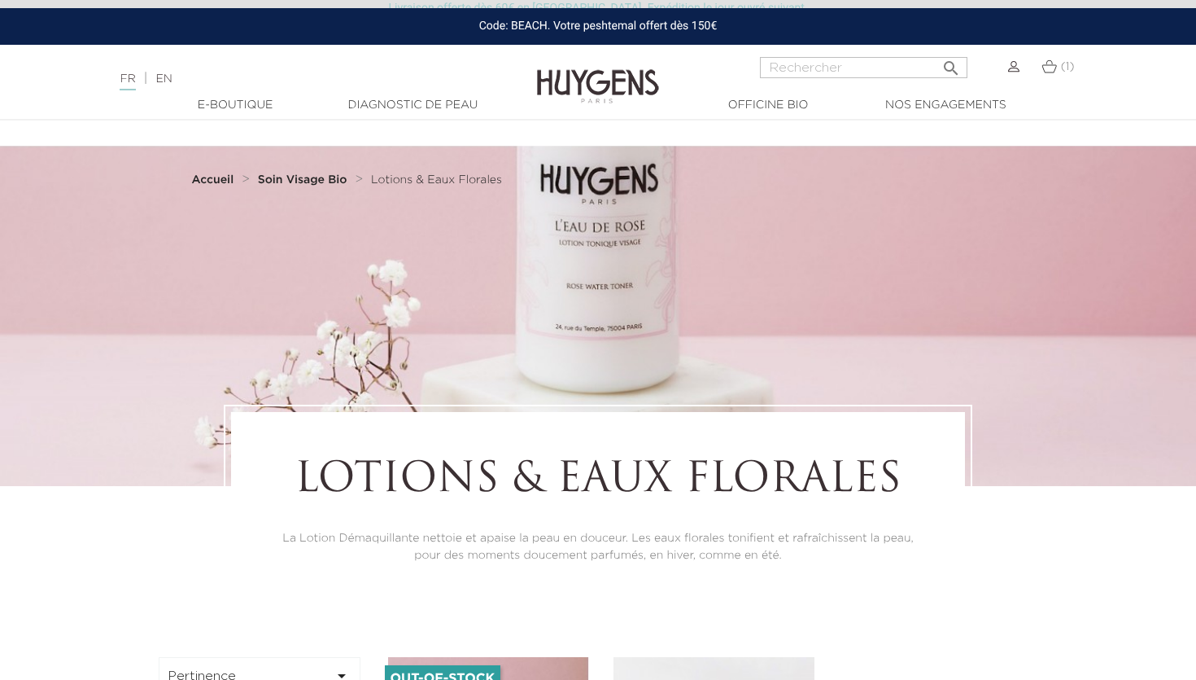
scroll to position [301, 0]
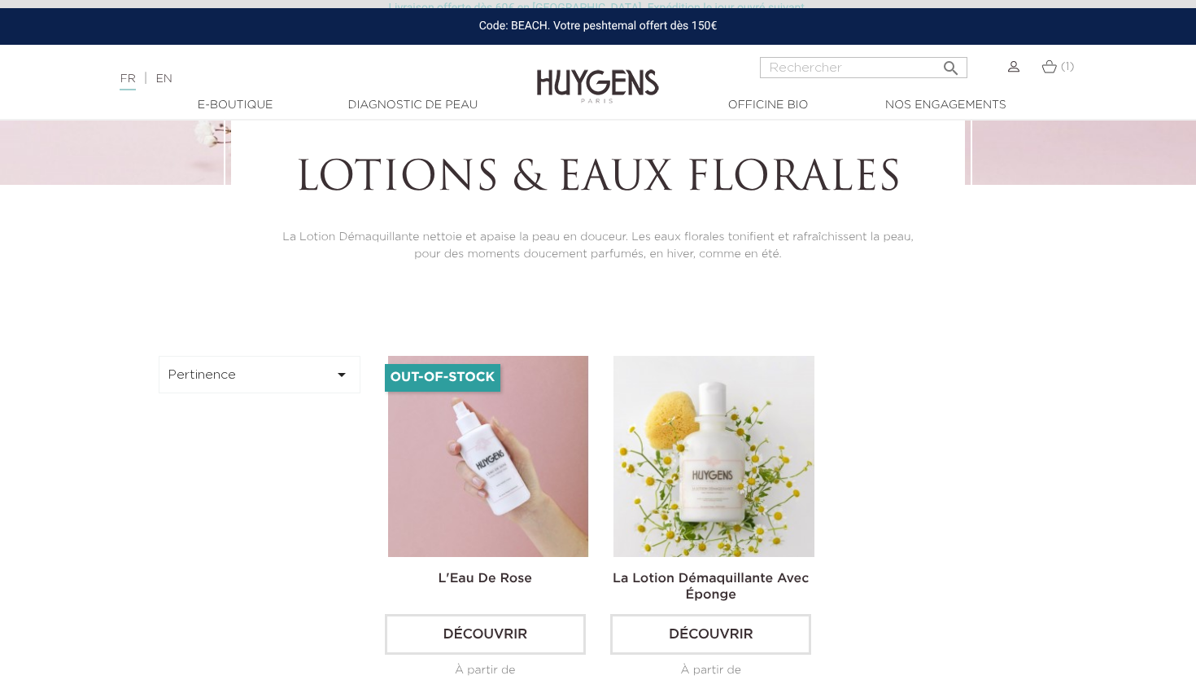
click at [508, 473] on img at bounding box center [488, 456] width 201 height 201
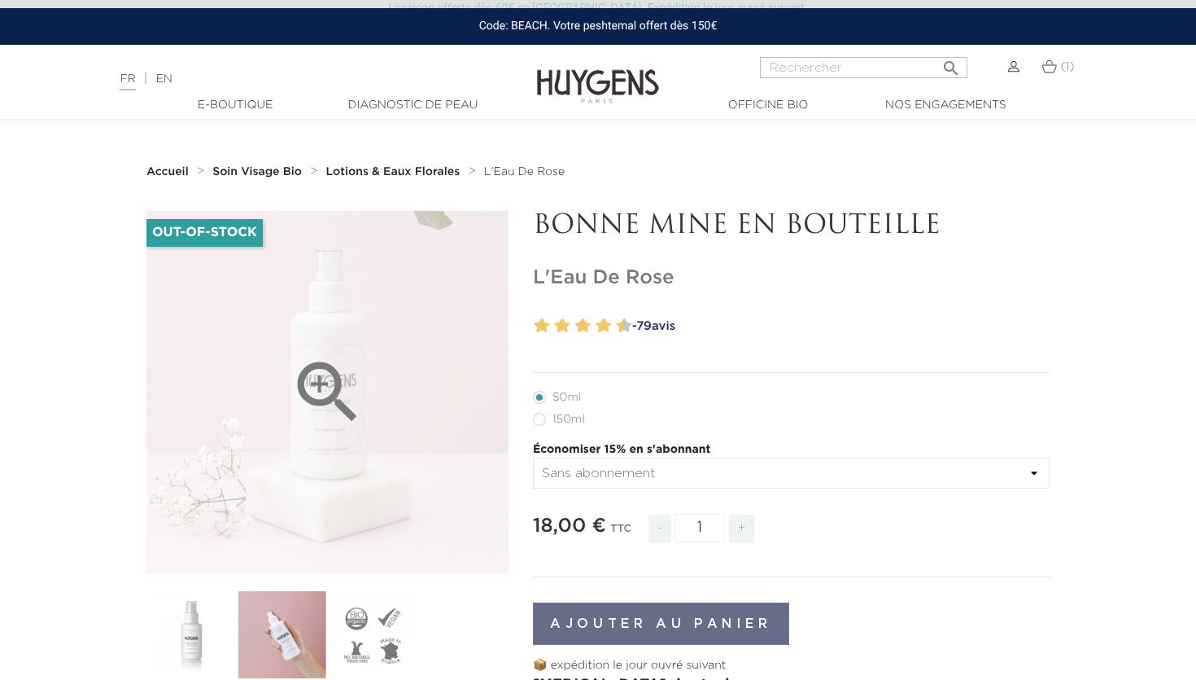
scroll to position [17, 0]
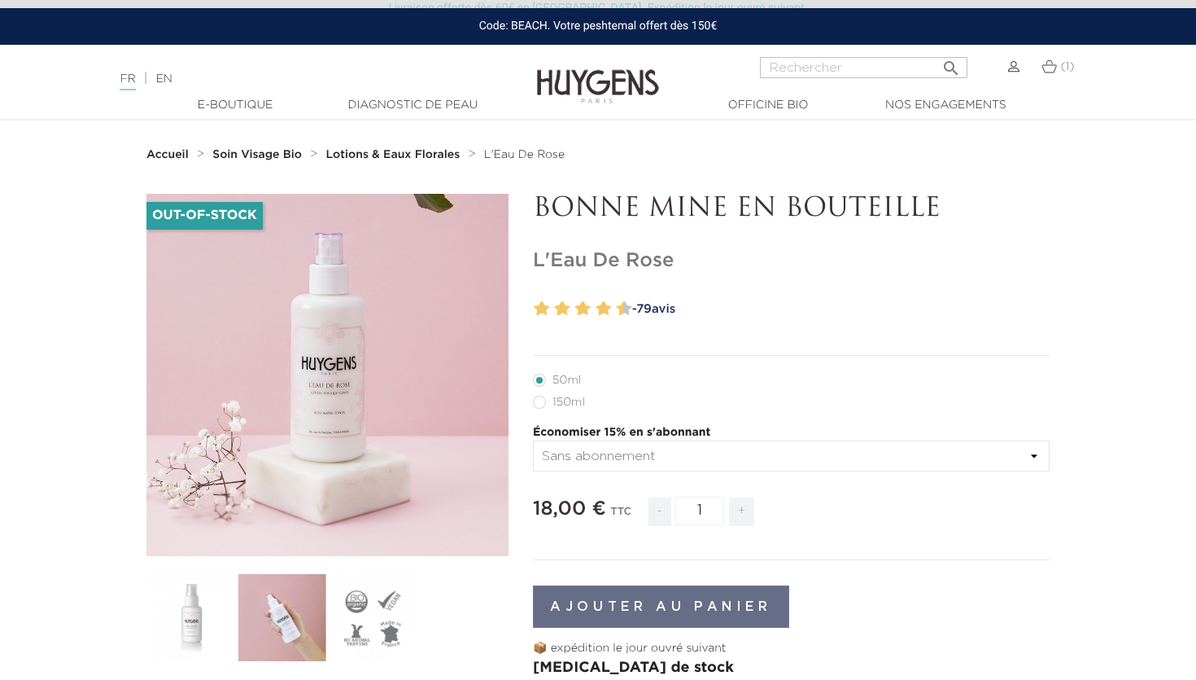
click at [571, 401] on label16"] "150ml" at bounding box center [569, 402] width 72 height 13
radio input "true"
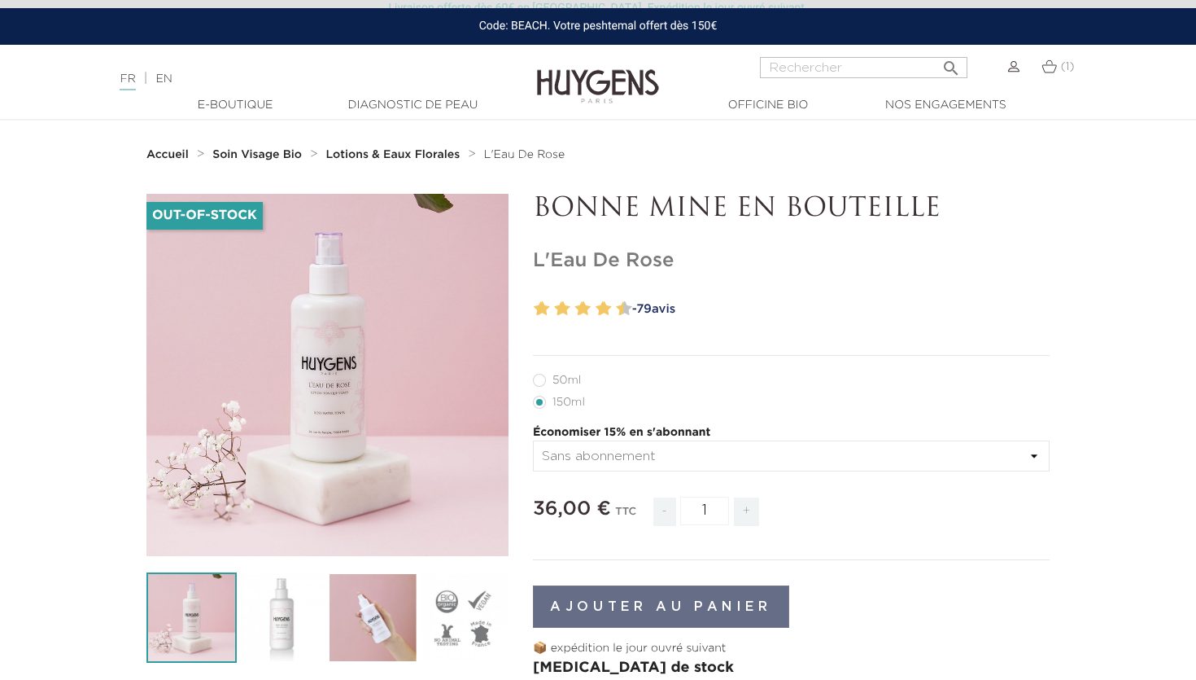
radio input "true"
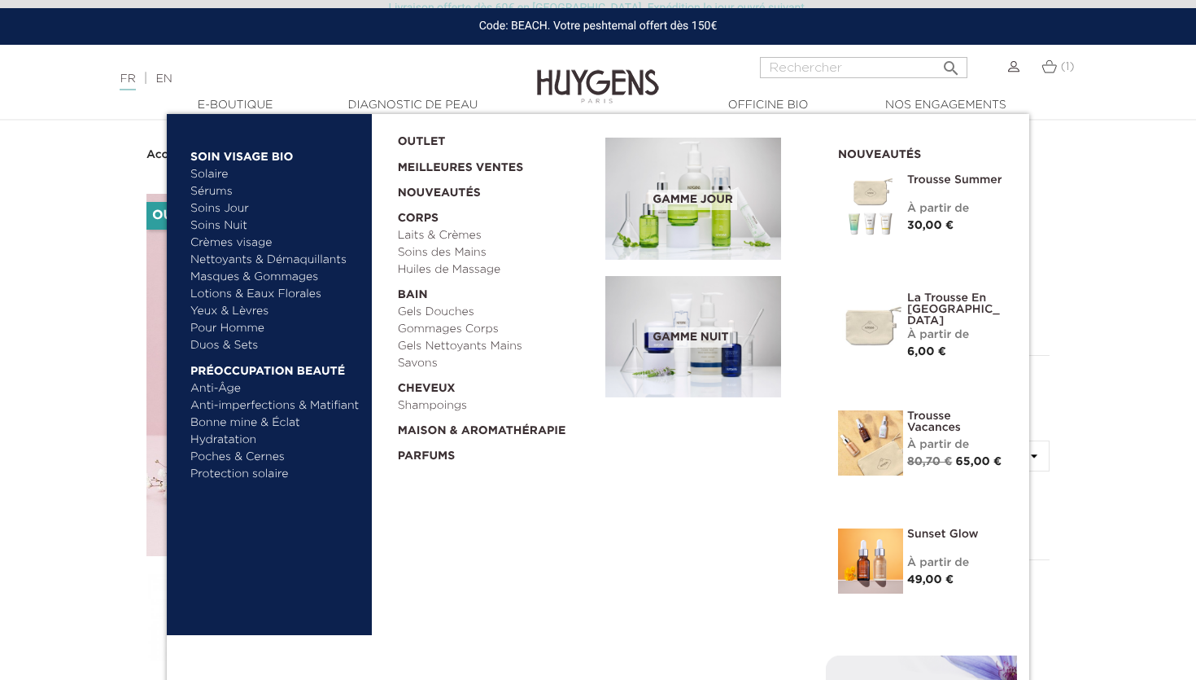
click at [248, 296] on link "Lotions & Eaux Florales" at bounding box center [275, 294] width 170 height 17
